Goal: Find specific page/section: Find specific page/section

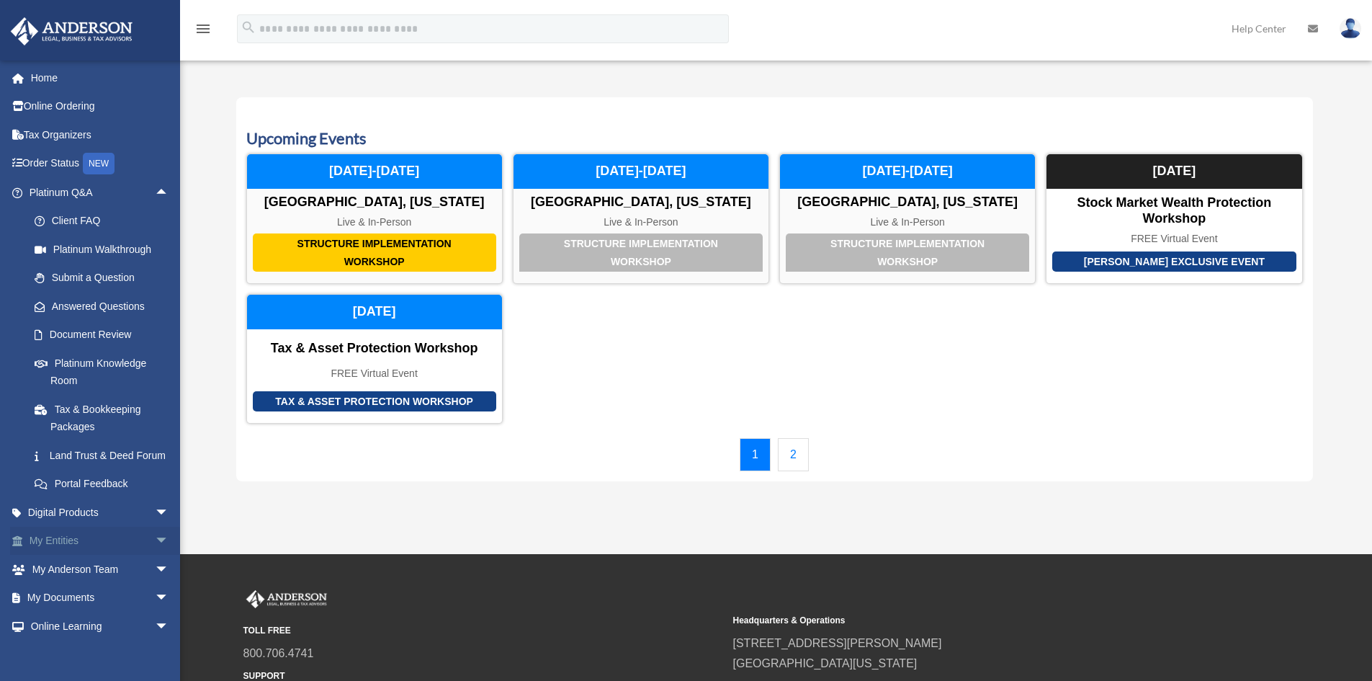
click at [155, 556] on span "arrow_drop_down" at bounding box center [169, 542] width 29 height 30
click at [155, 552] on span "arrow_drop_up" at bounding box center [169, 542] width 29 height 30
click at [54, 78] on link "Home" at bounding box center [100, 77] width 181 height 29
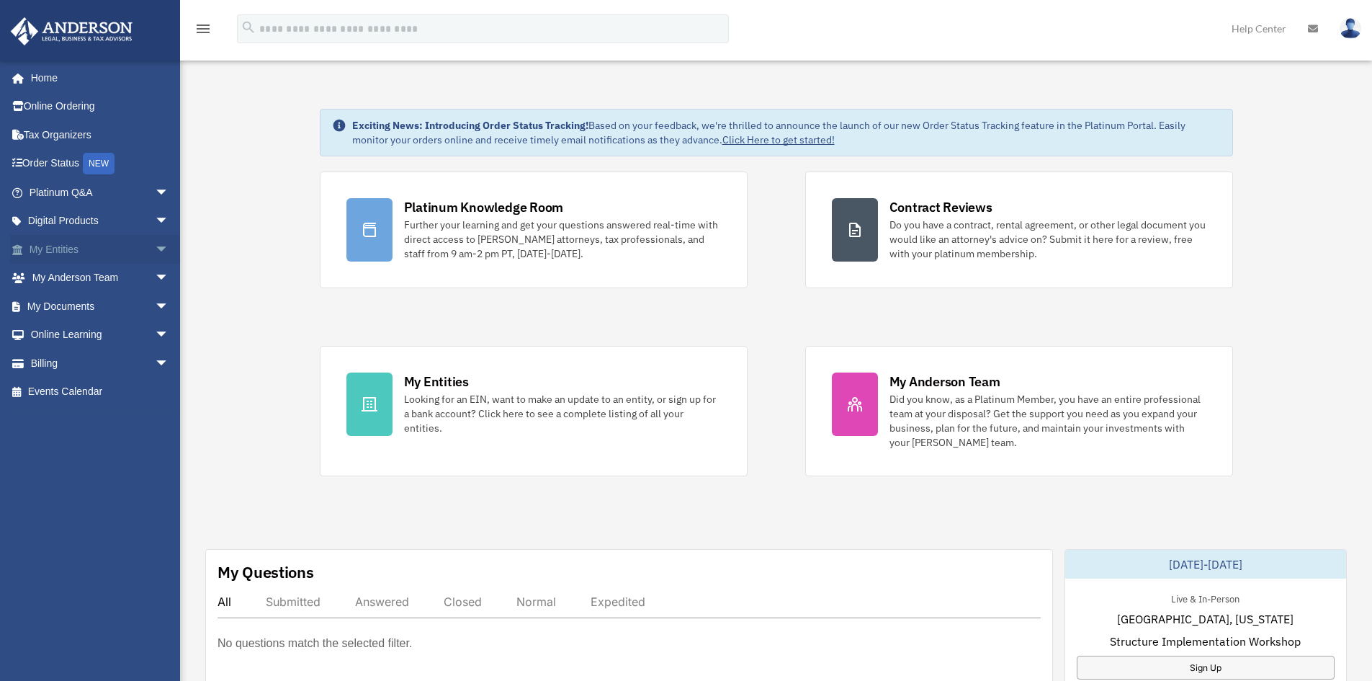
click at [155, 248] on span "arrow_drop_down" at bounding box center [169, 250] width 29 height 30
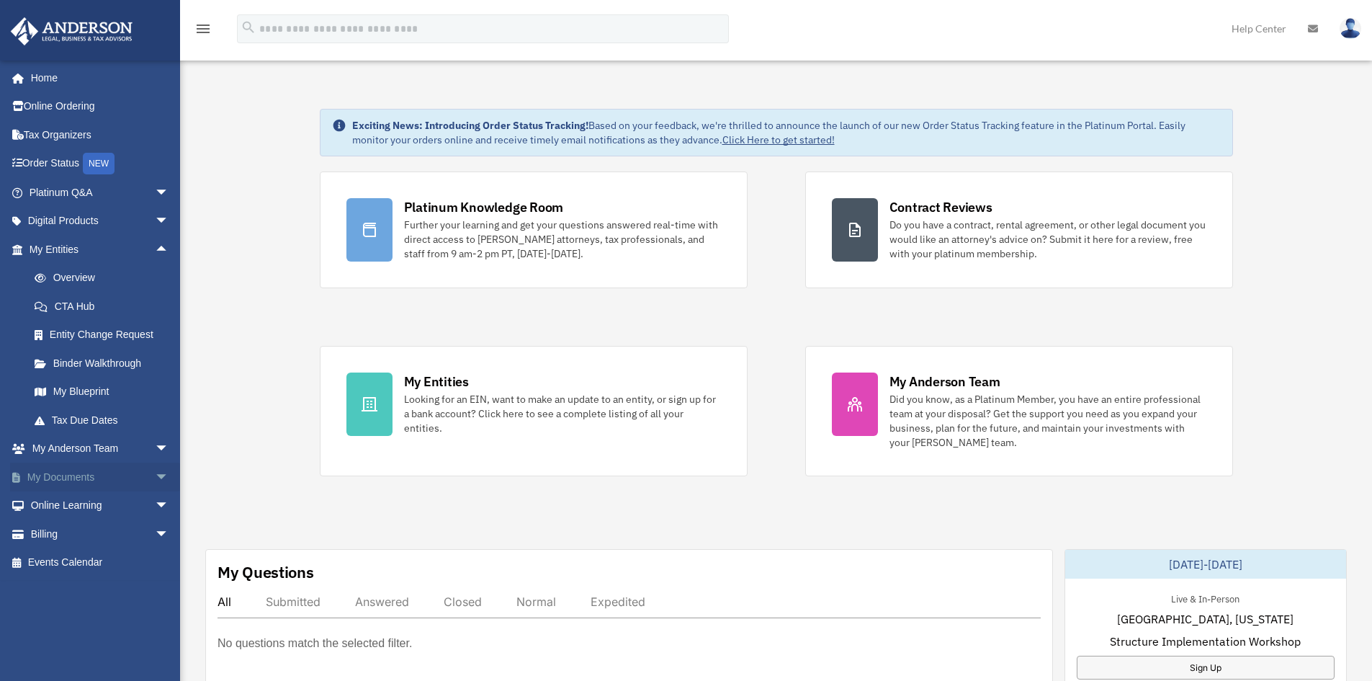
click at [155, 475] on span "arrow_drop_down" at bounding box center [169, 477] width 29 height 30
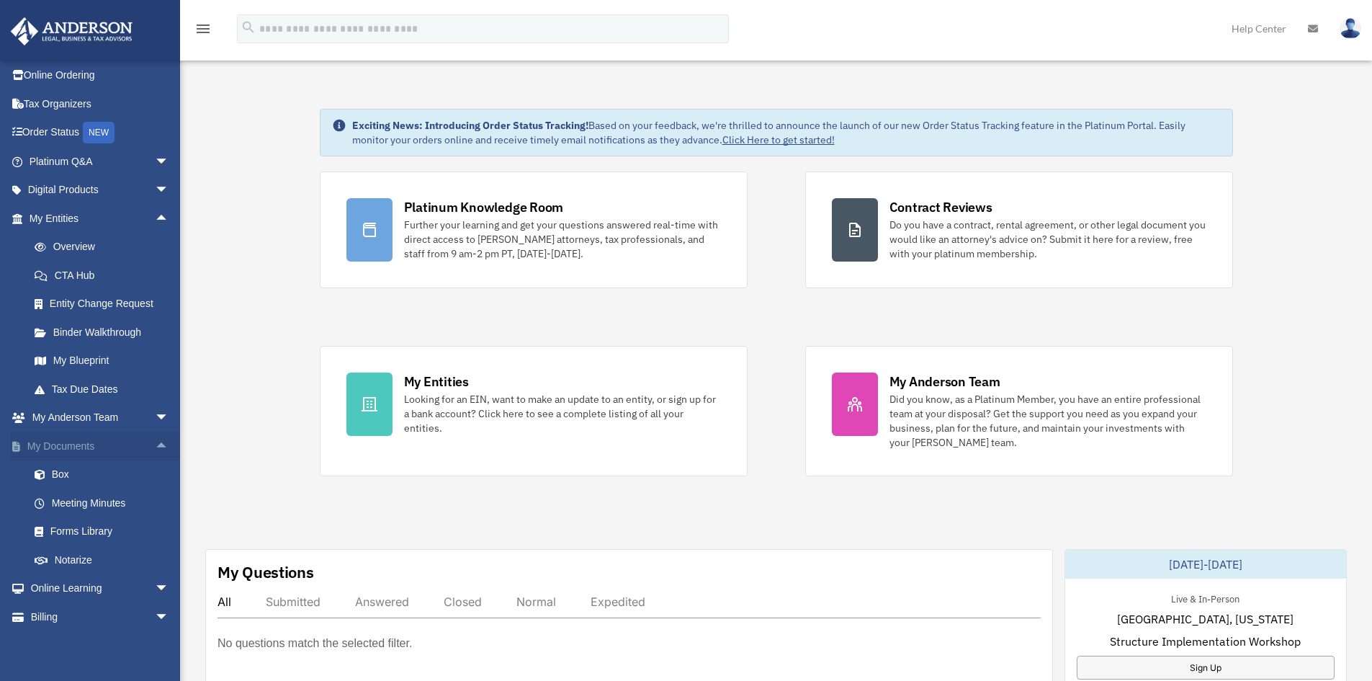
scroll to position [61, 0]
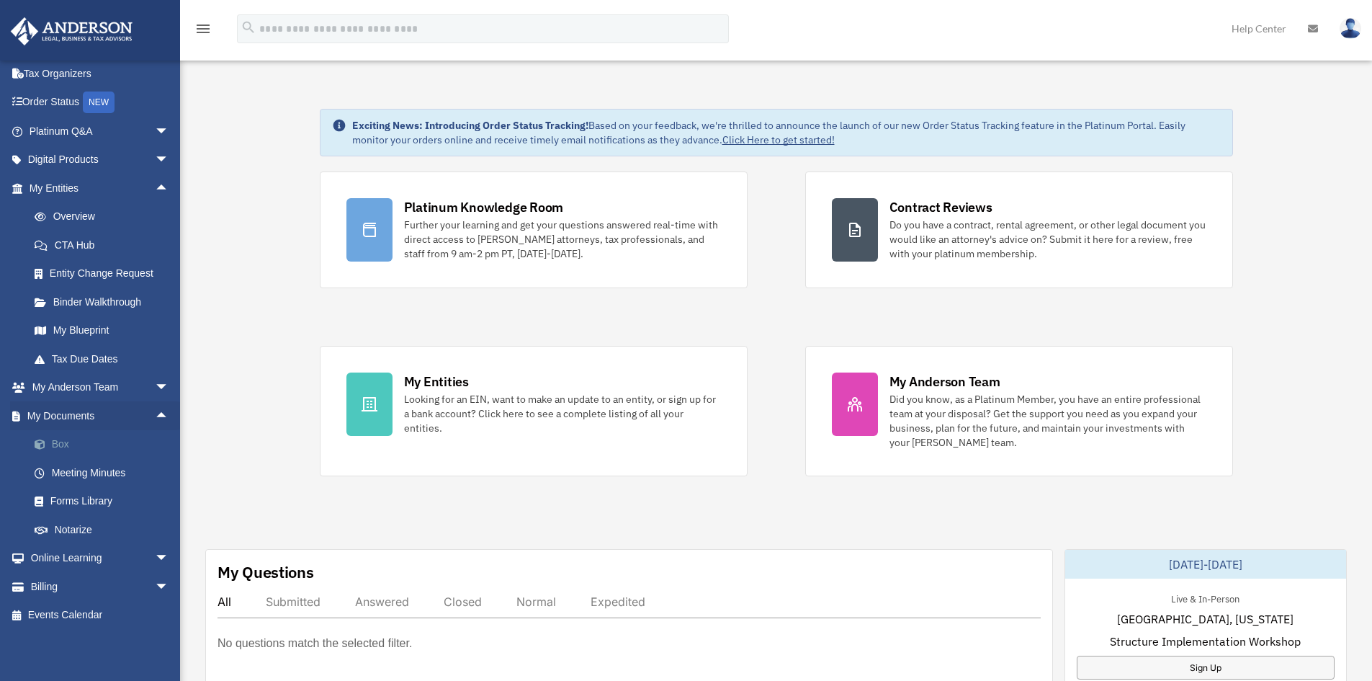
click at [67, 446] on link "Box" at bounding box center [105, 444] width 171 height 29
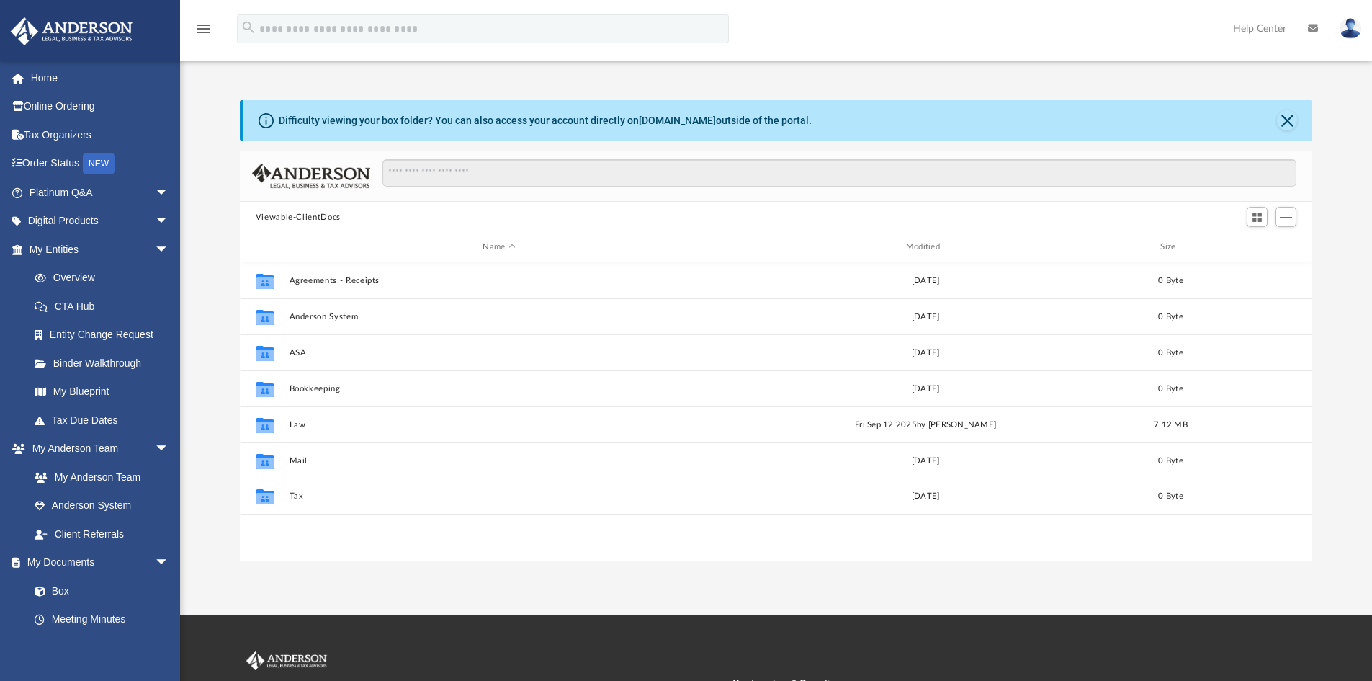
scroll to position [317, 1062]
